Goal: Transaction & Acquisition: Purchase product/service

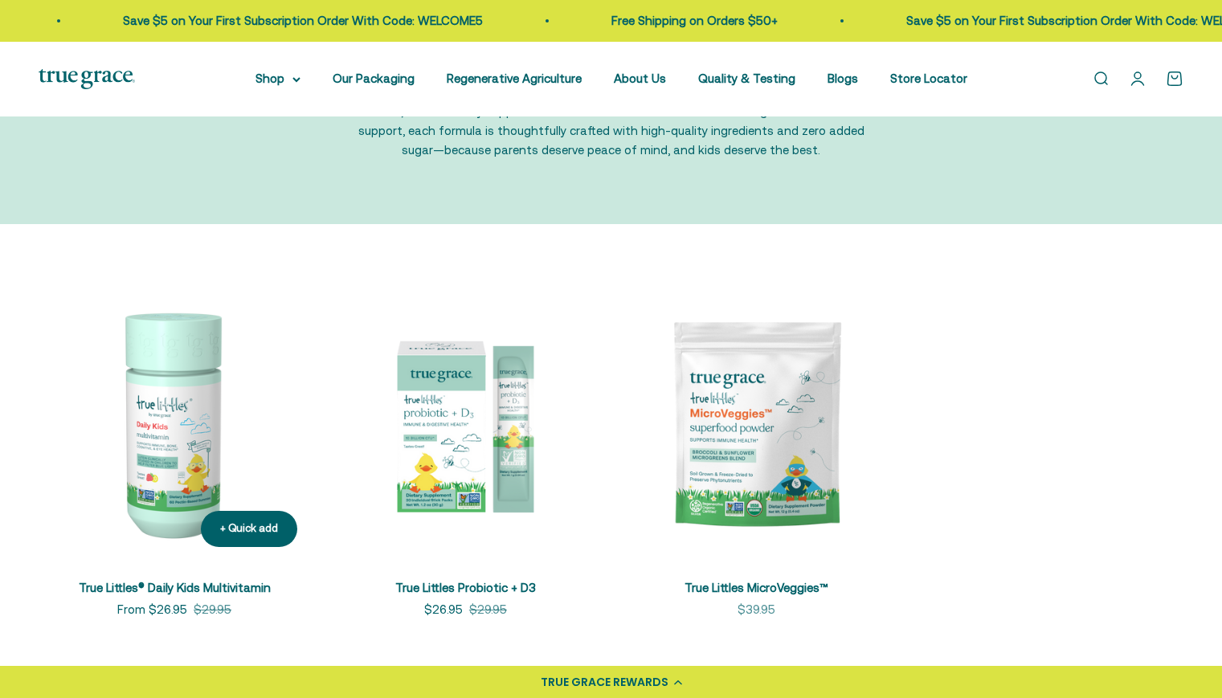
click at [174, 421] on img at bounding box center [175, 424] width 272 height 272
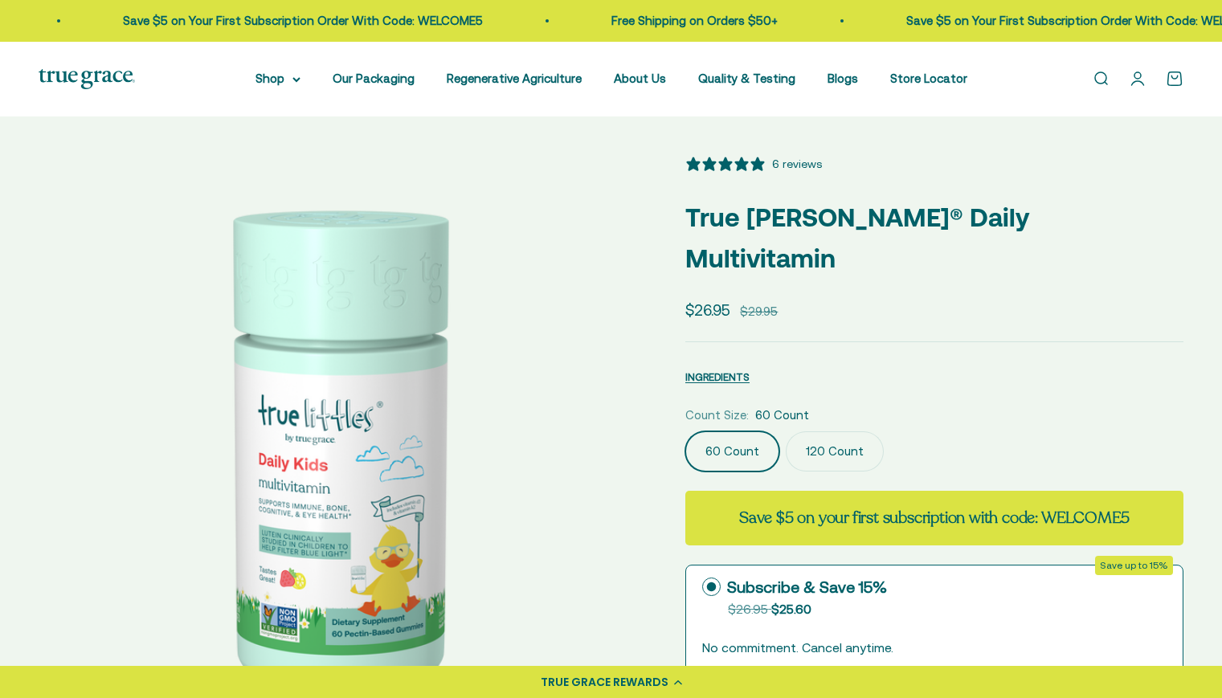
select select "3"
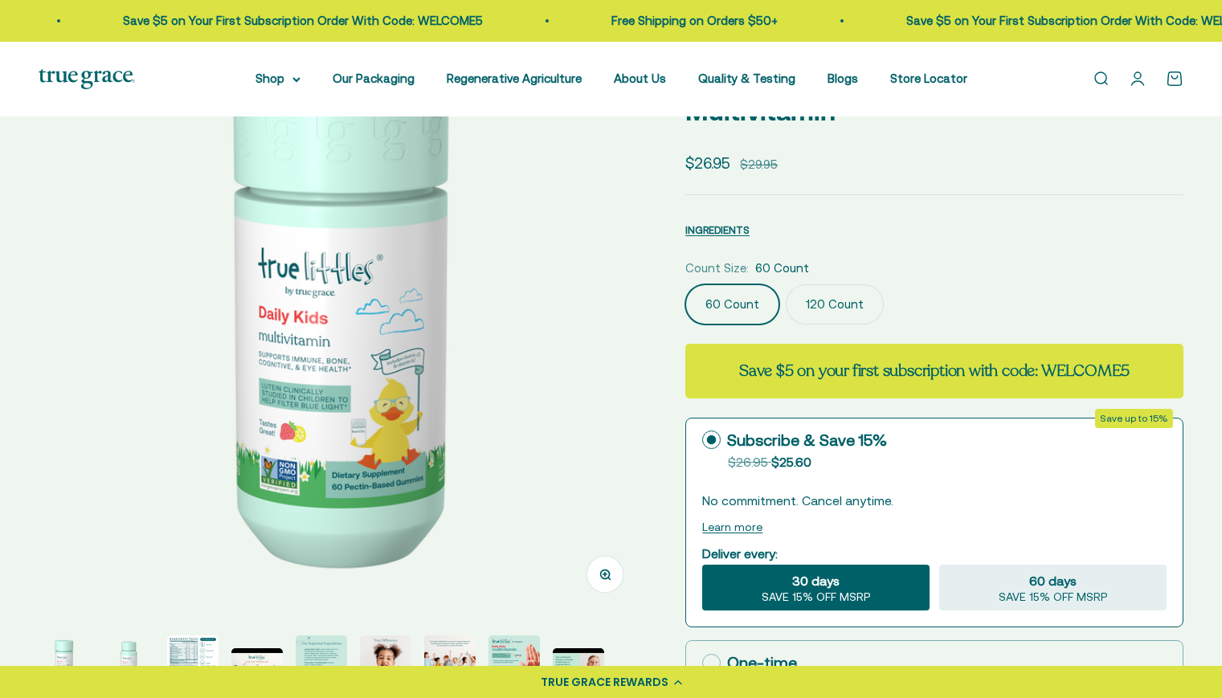
scroll to position [148, 0]
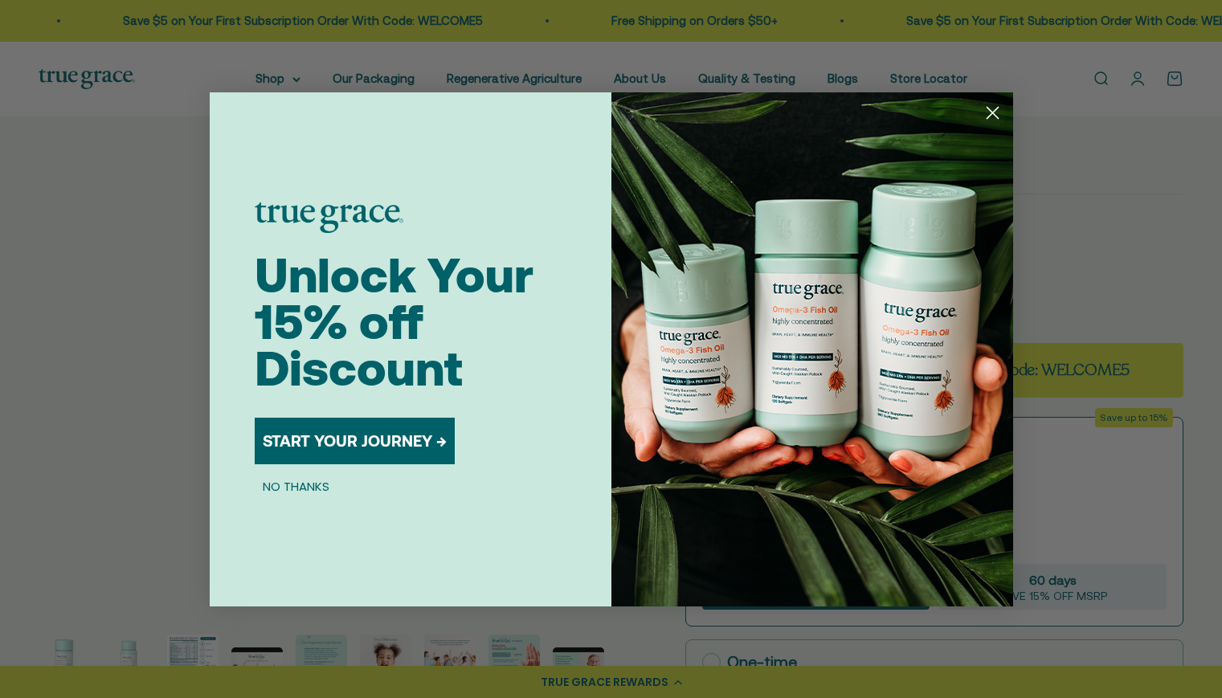
click at [984, 116] on circle "Close dialog" at bounding box center [992, 112] width 27 height 27
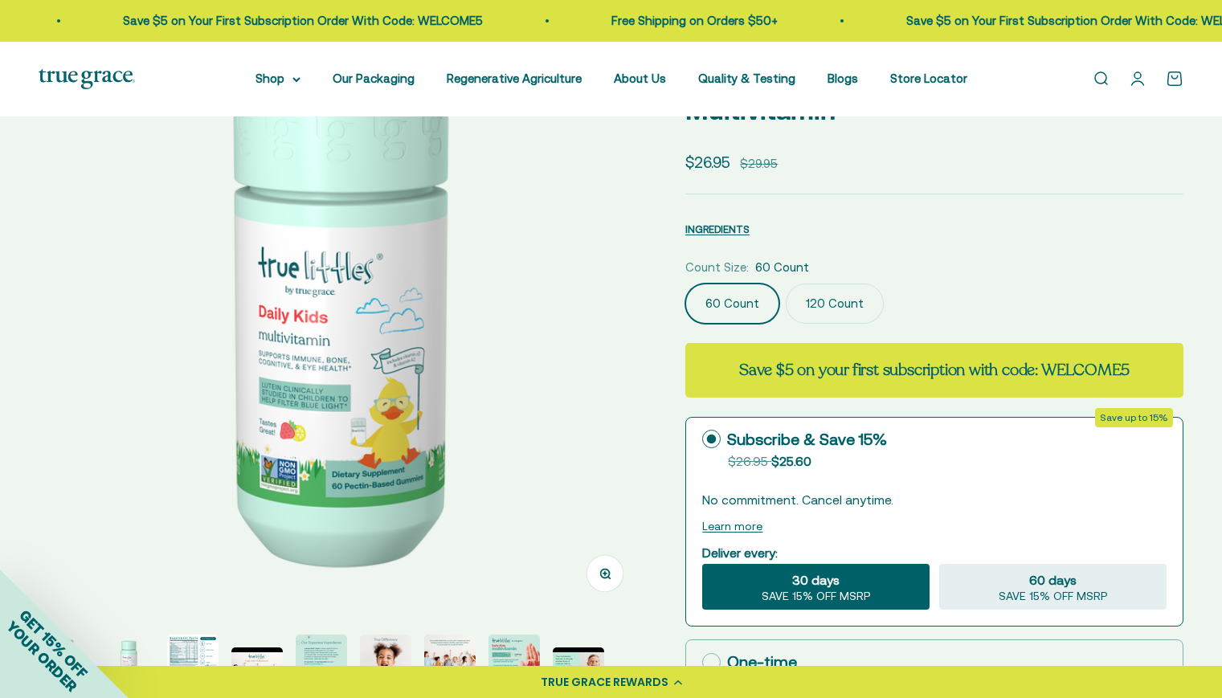
click at [839, 284] on label "120 Count" at bounding box center [835, 304] width 98 height 40
click at [685, 283] on input "120 Count" at bounding box center [684, 283] width 1 height 1
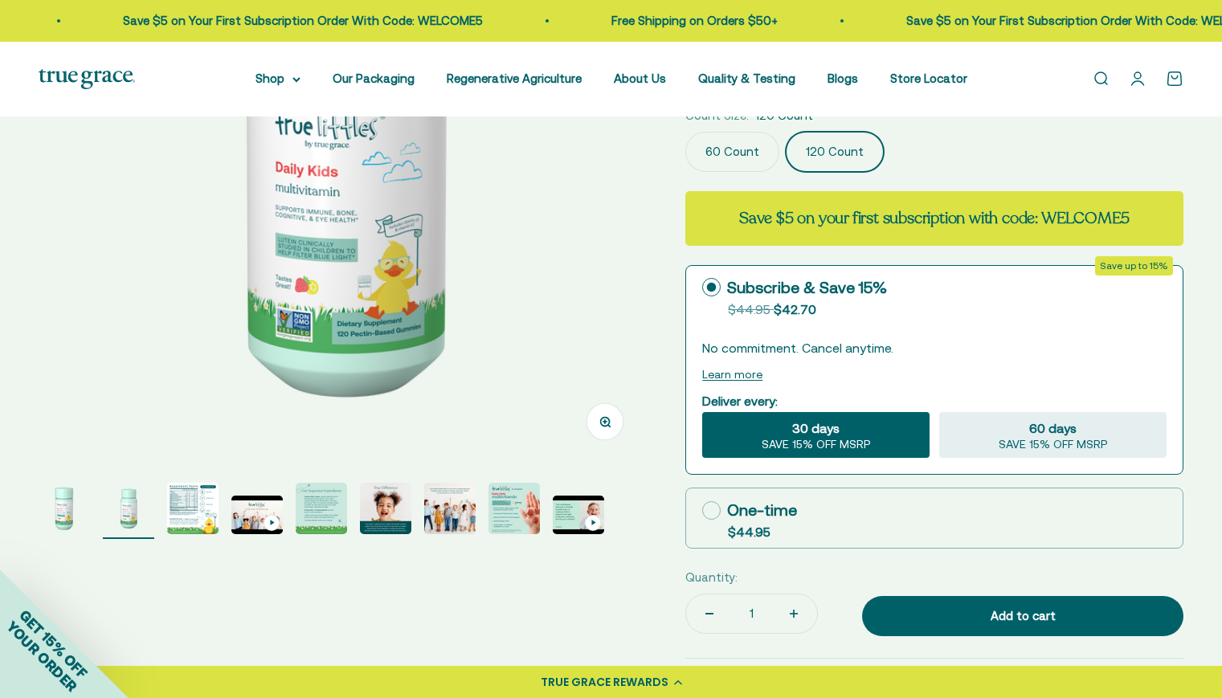
scroll to position [303, 0]
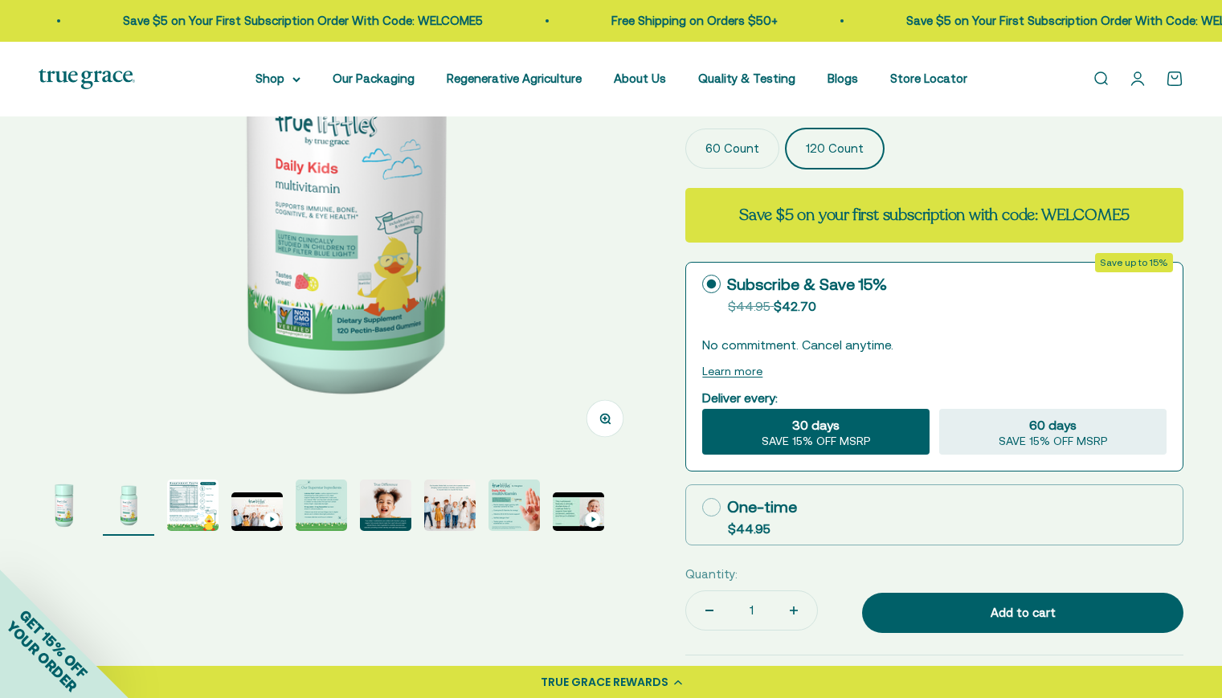
click at [778, 591] on button "Increase quantity" at bounding box center [793, 610] width 47 height 39
type input "4"
click at [712, 498] on icon at bounding box center [711, 507] width 18 height 18
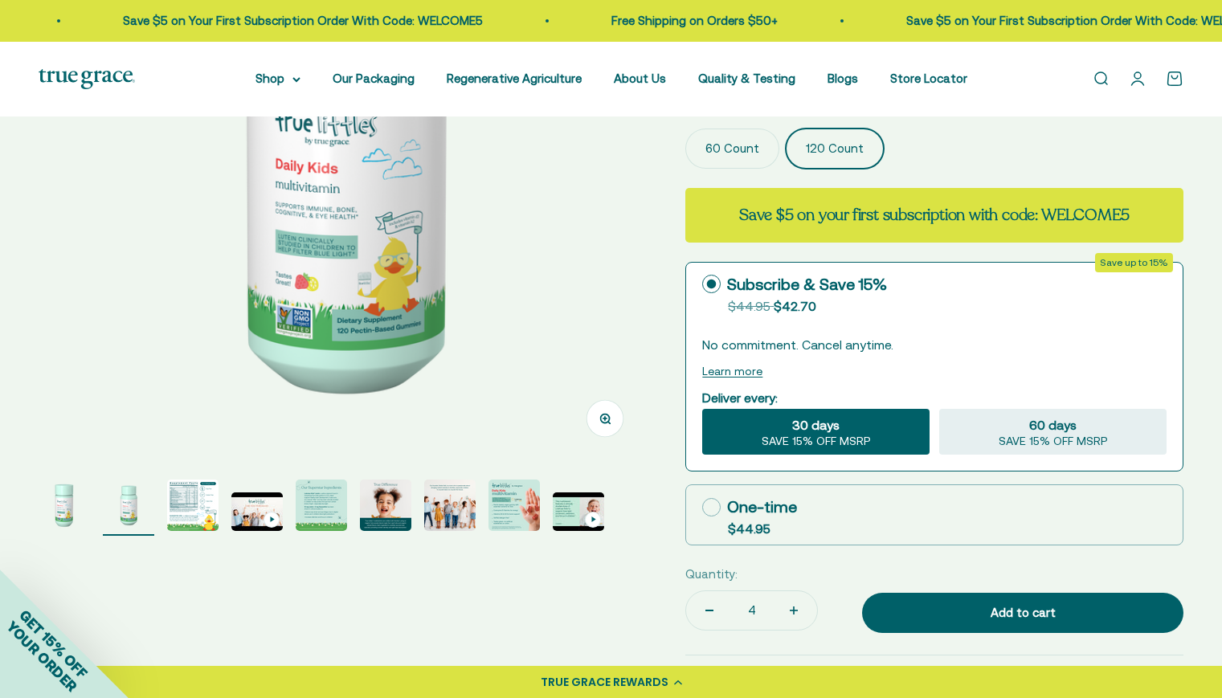
click at [702, 507] on input "One-time $44.95" at bounding box center [701, 507] width 1 height 1
radio input "true"
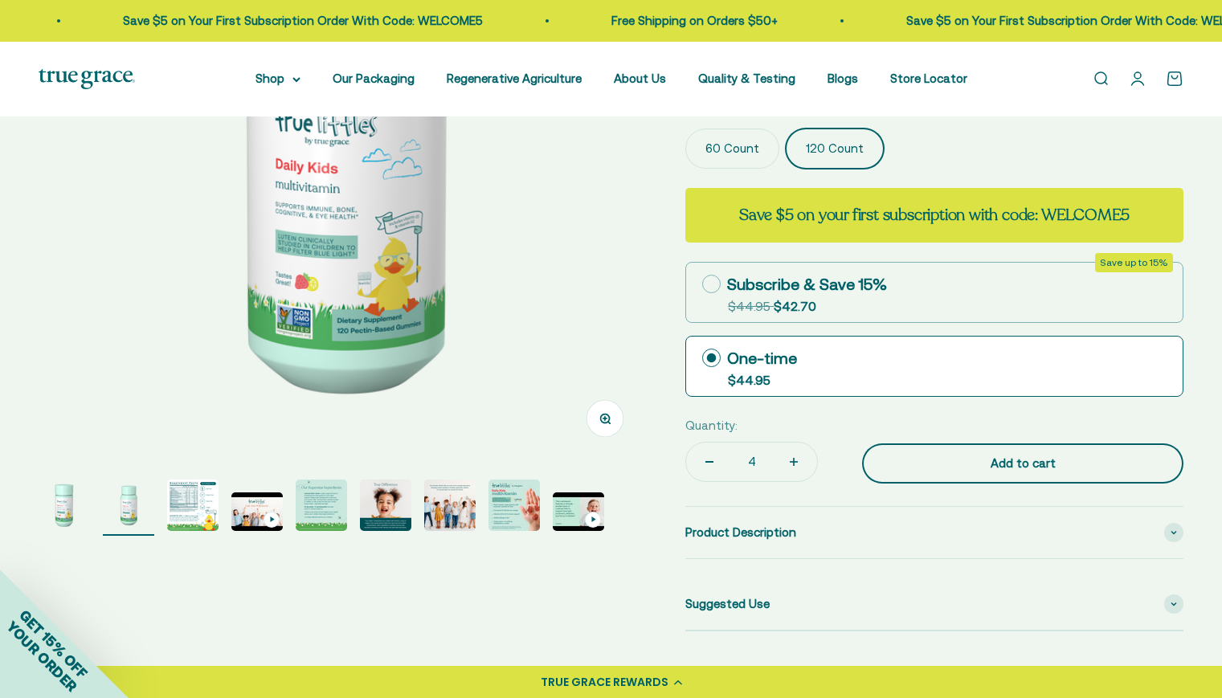
click at [921, 454] on div "Add to cart" at bounding box center [1022, 463] width 257 height 19
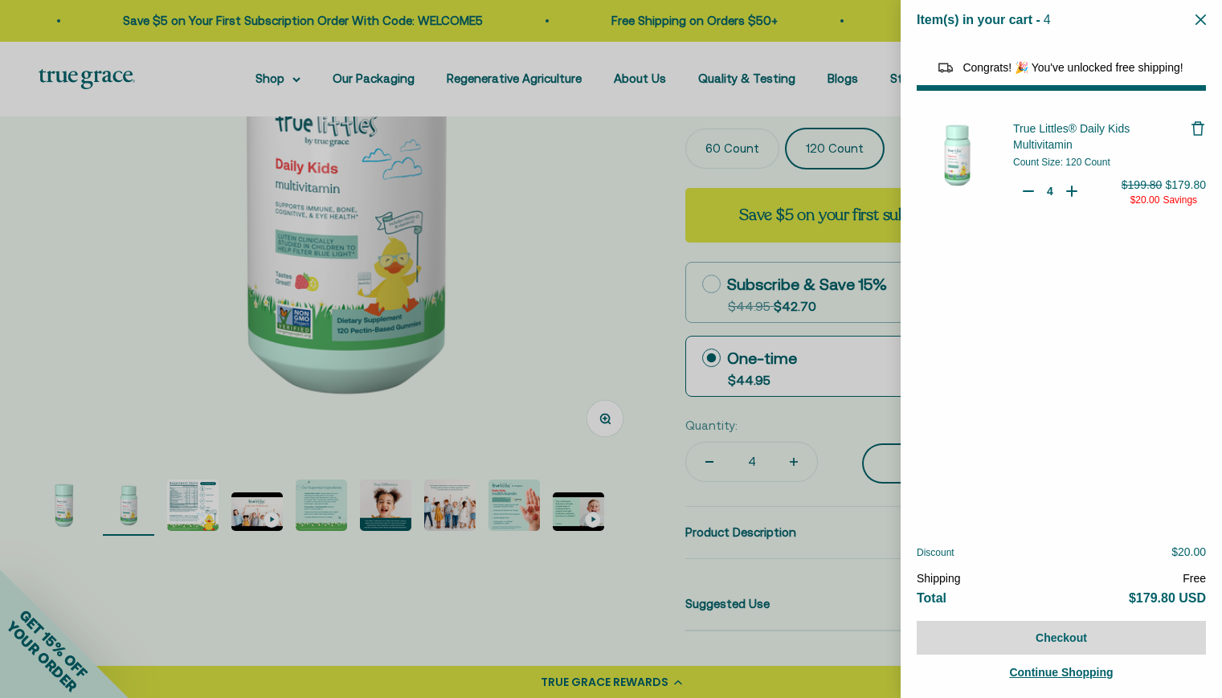
select select "46081230438614"
select select "46284026183894"
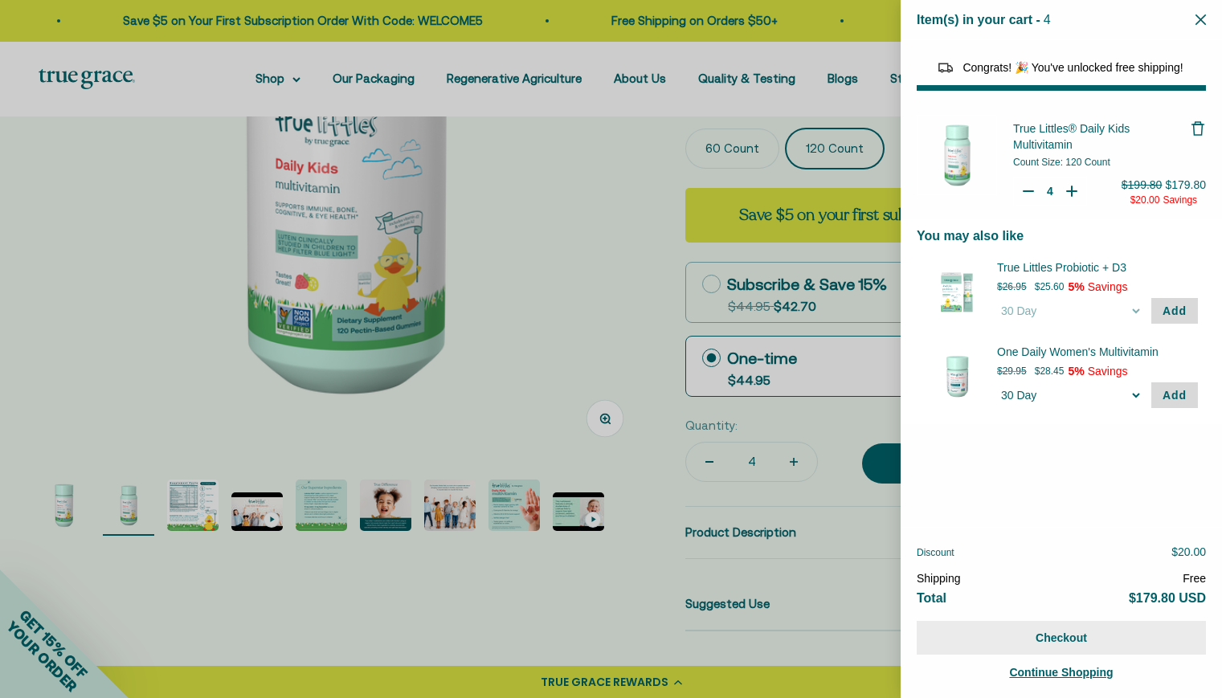
click at [1041, 636] on button "Checkout" at bounding box center [1061, 638] width 289 height 34
